Goal: Navigation & Orientation: Understand site structure

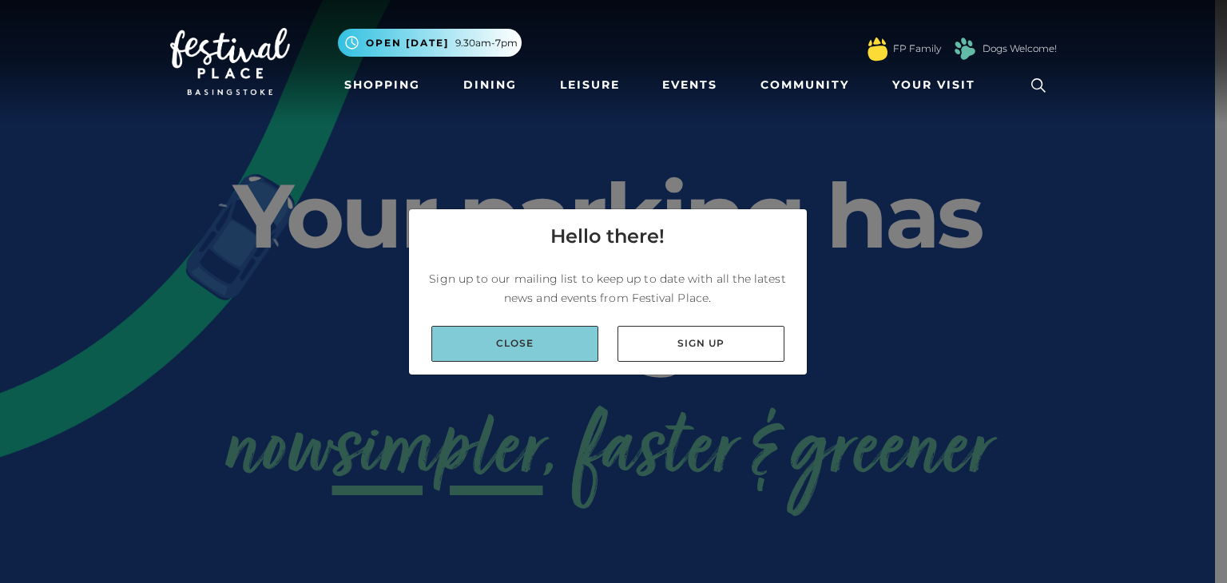
click at [553, 344] on link "Close" at bounding box center [514, 344] width 167 height 36
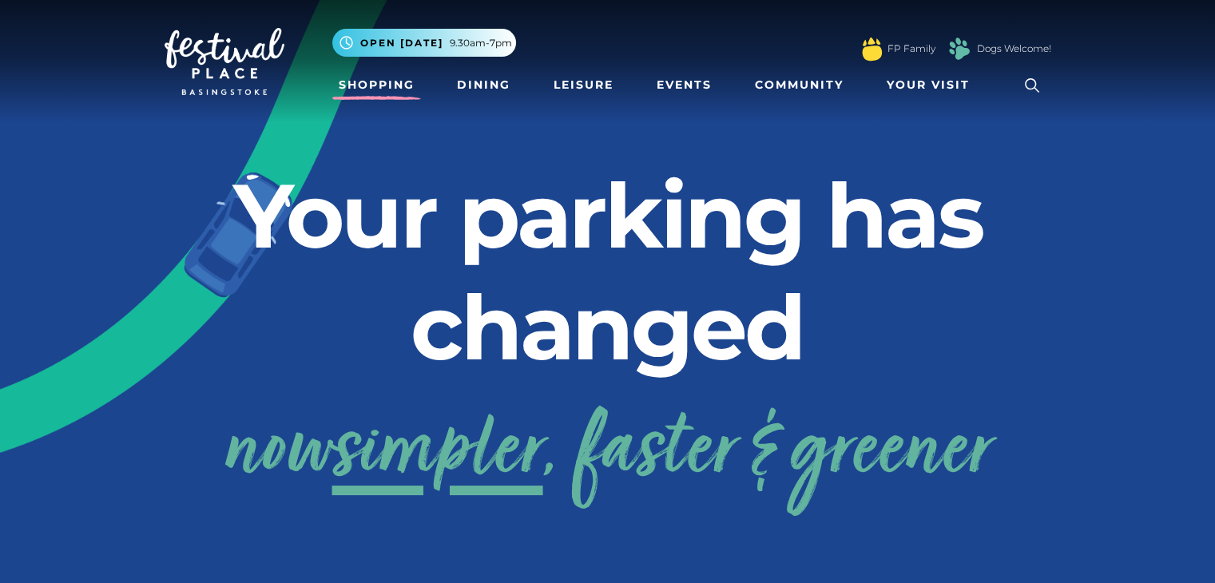
click at [352, 78] on link "Shopping" at bounding box center [376, 85] width 89 height 30
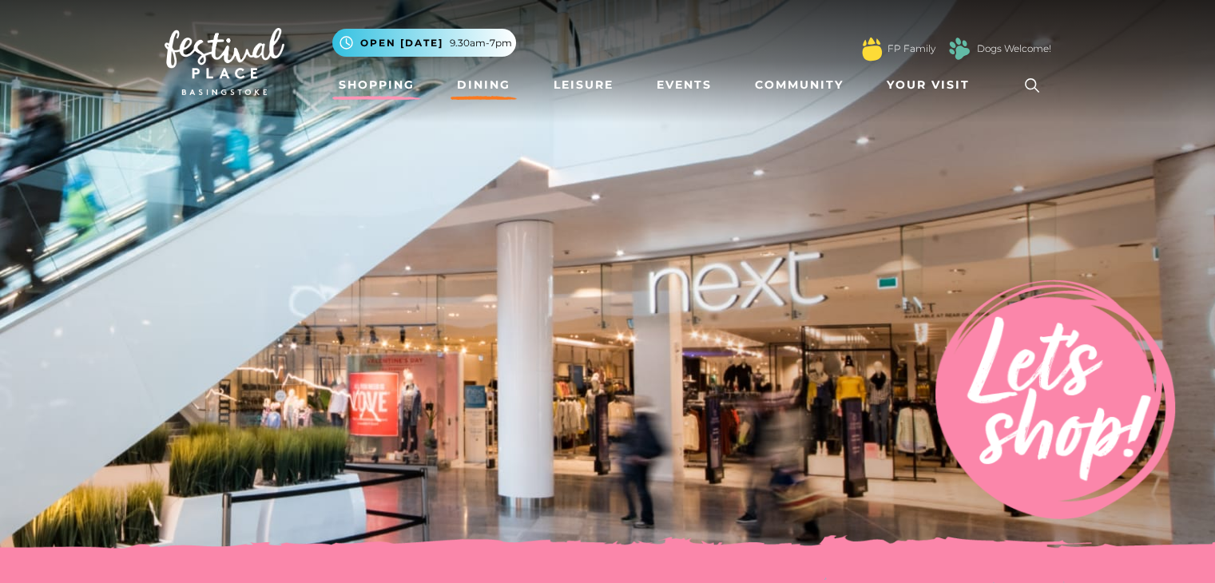
click at [488, 84] on link "Dining" at bounding box center [484, 85] width 66 height 30
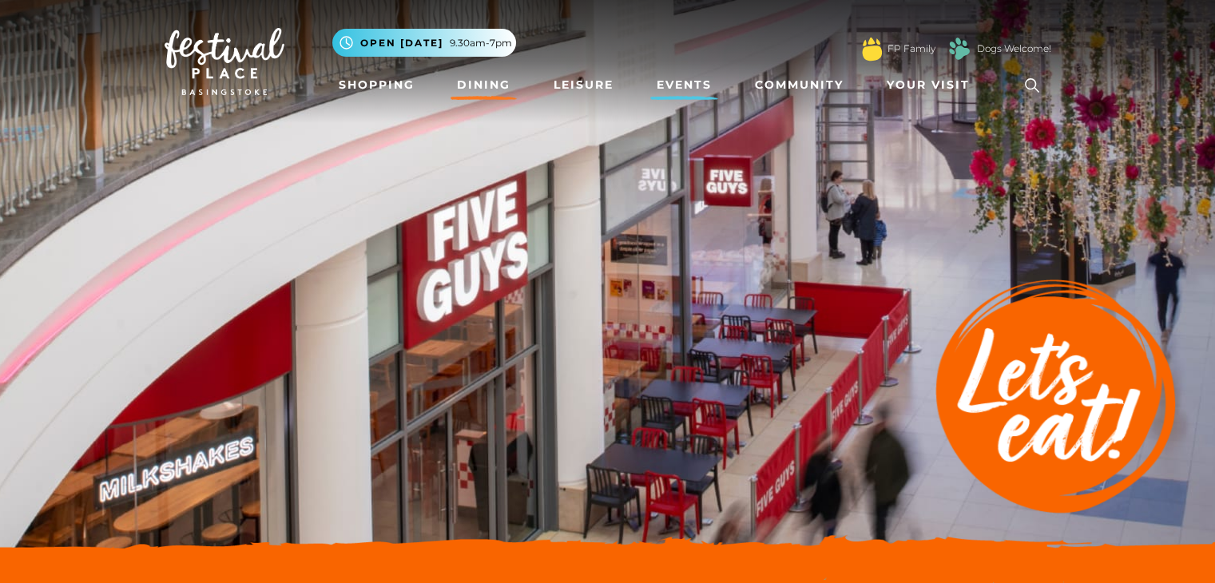
click at [665, 75] on link "Events" at bounding box center [684, 85] width 68 height 30
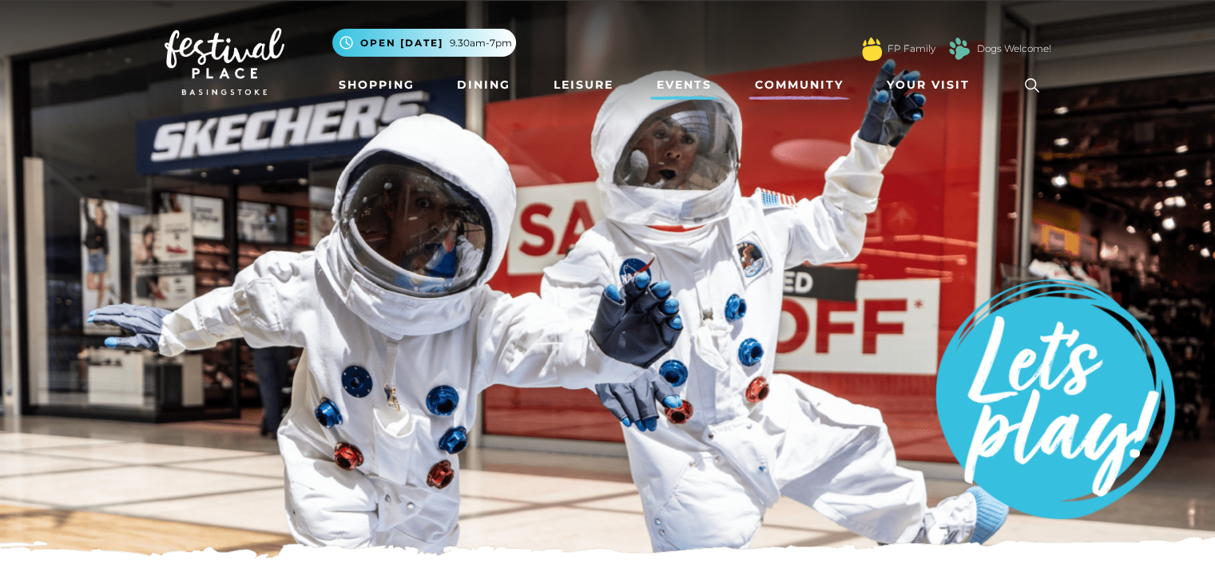
click at [808, 84] on link "Community" at bounding box center [799, 85] width 101 height 30
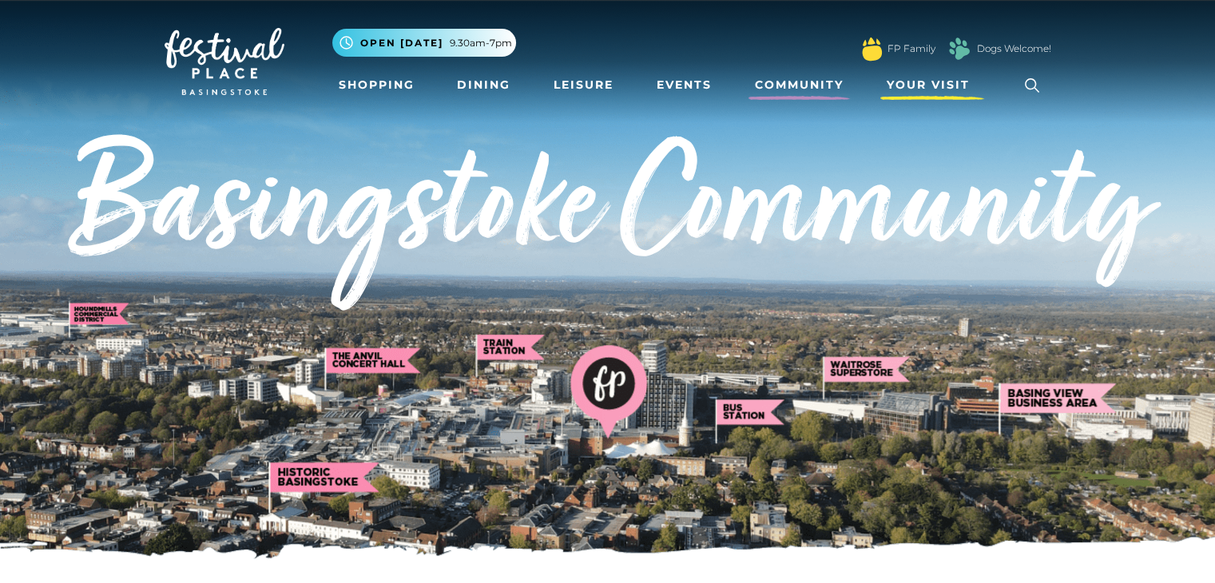
click at [924, 81] on span "Your Visit" at bounding box center [928, 85] width 83 height 17
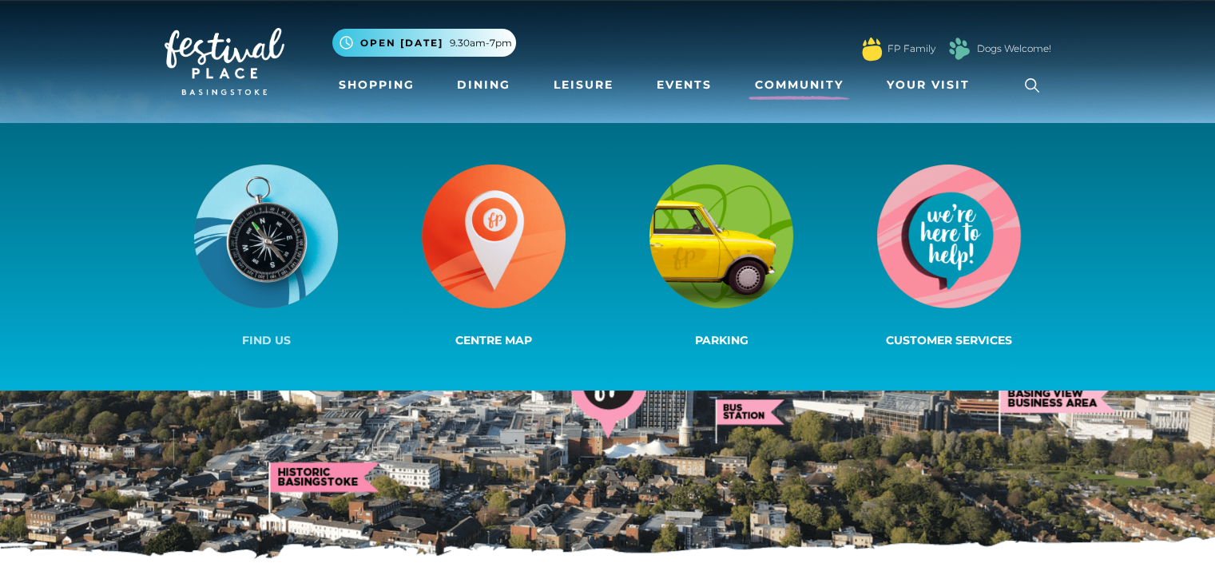
click at [272, 235] on img at bounding box center [266, 237] width 144 height 144
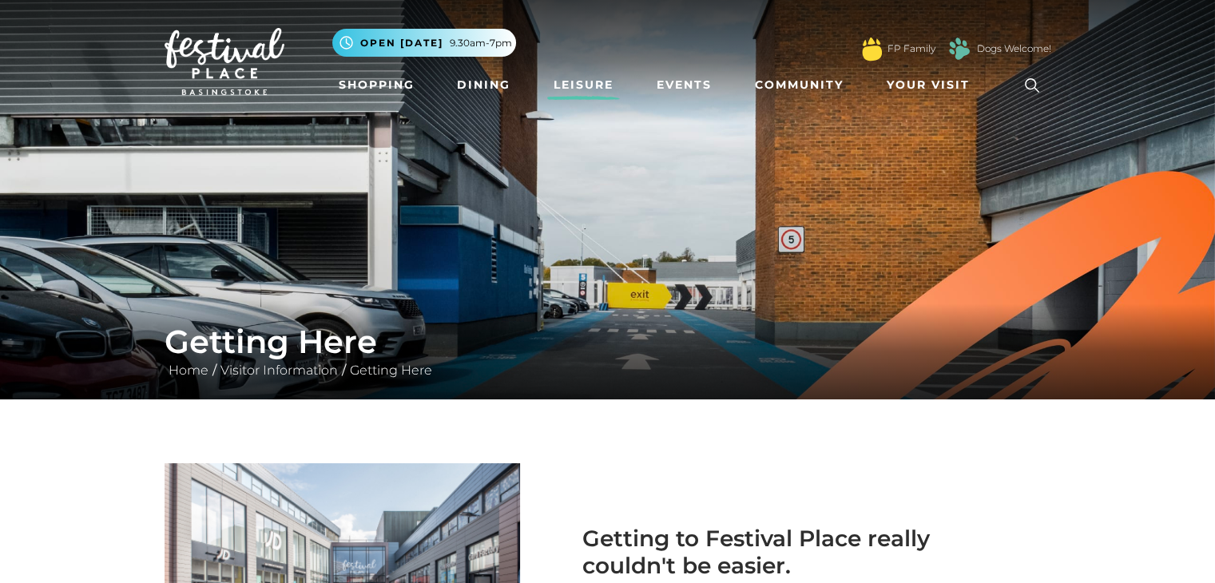
click at [590, 83] on link "Leisure" at bounding box center [583, 85] width 73 height 30
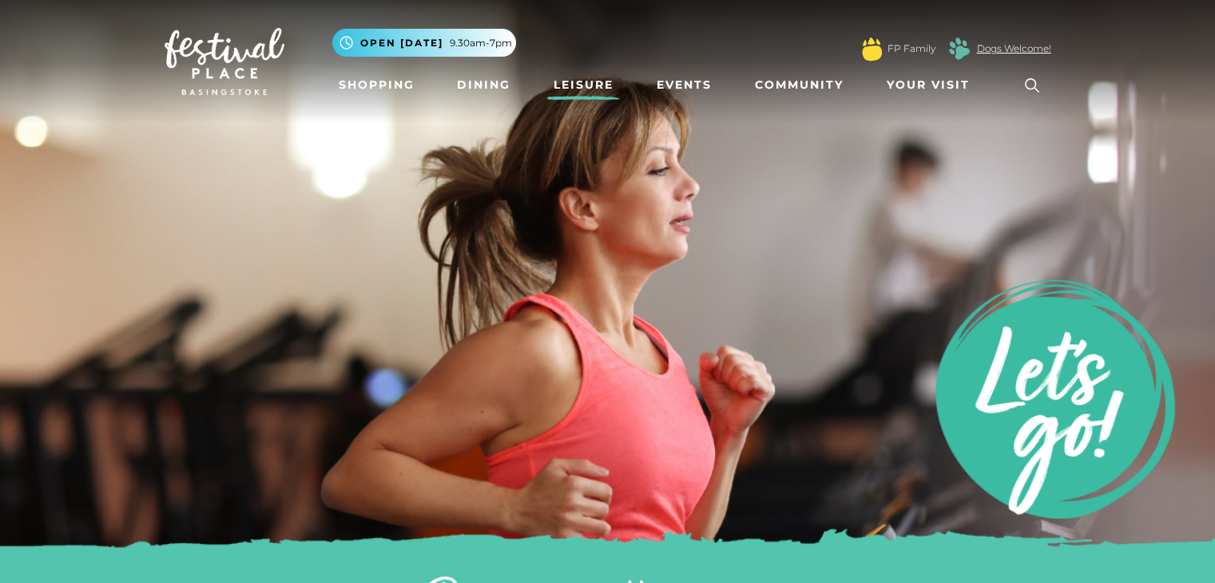
click at [991, 42] on link "Dogs Welcome!" at bounding box center [1014, 49] width 74 height 14
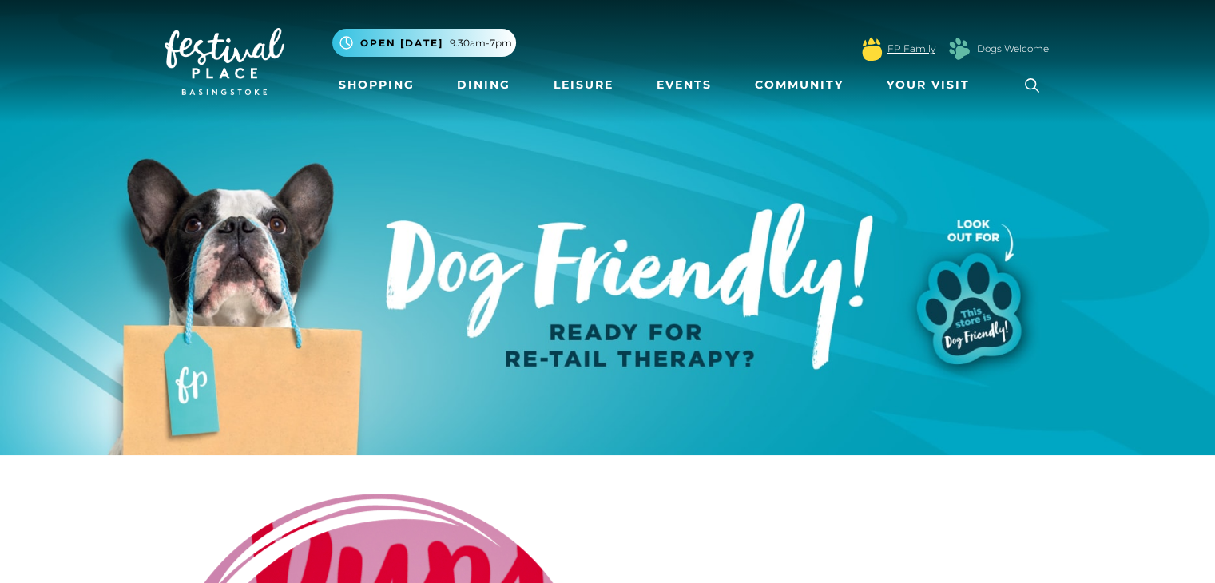
click at [912, 42] on link "FP Family" at bounding box center [912, 49] width 48 height 14
